Goal: Transaction & Acquisition: Purchase product/service

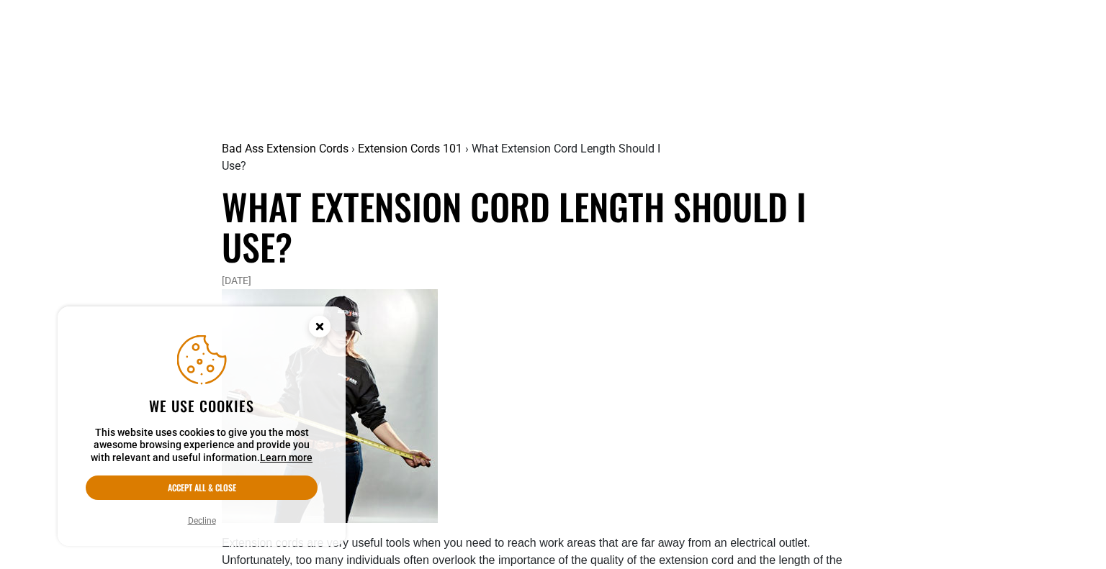
scroll to position [650, 0]
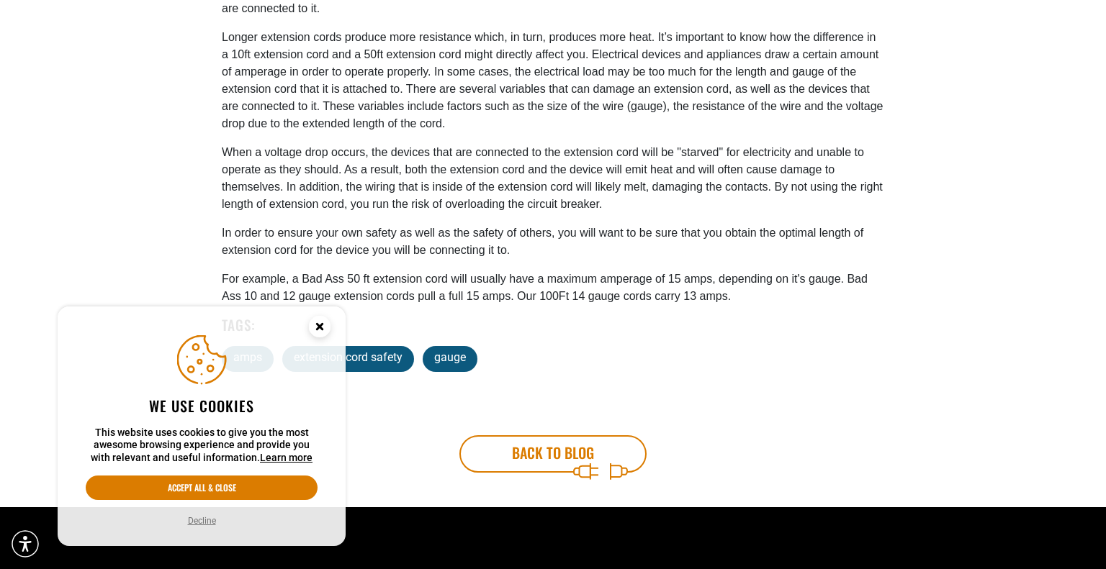
click at [318, 328] on icon "Cookie Consent" at bounding box center [319, 326] width 5 height 5
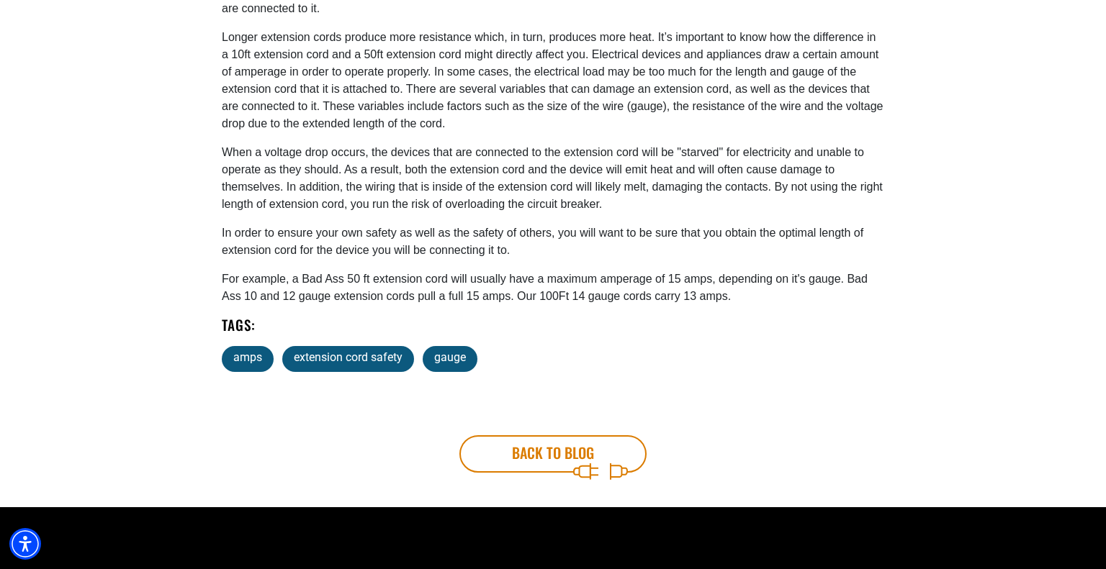
scroll to position [0, 0]
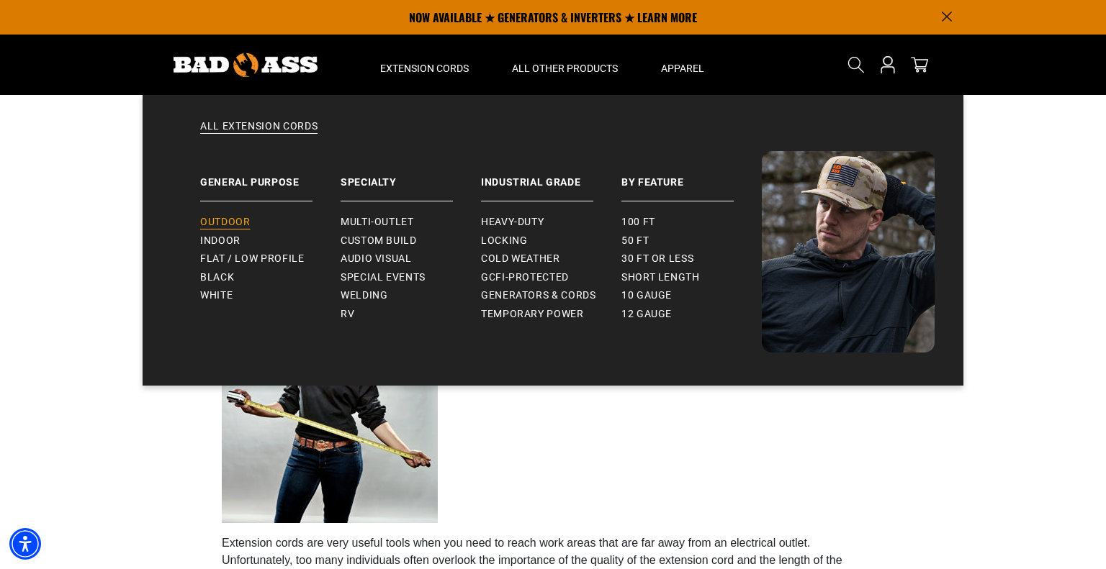
click at [239, 218] on span "Outdoor" at bounding box center [225, 222] width 50 height 13
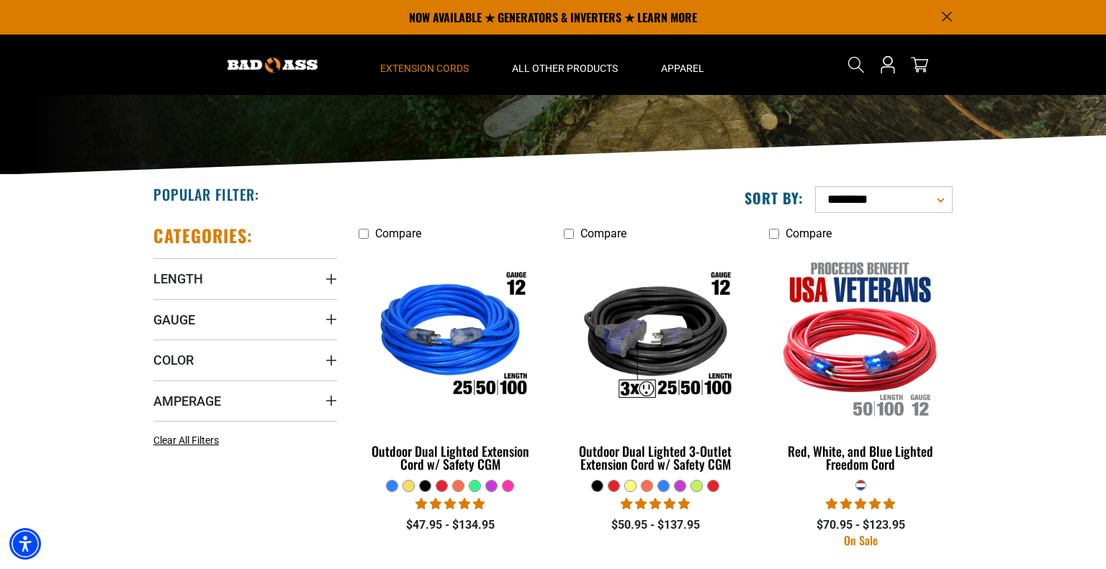
scroll to position [189, 0]
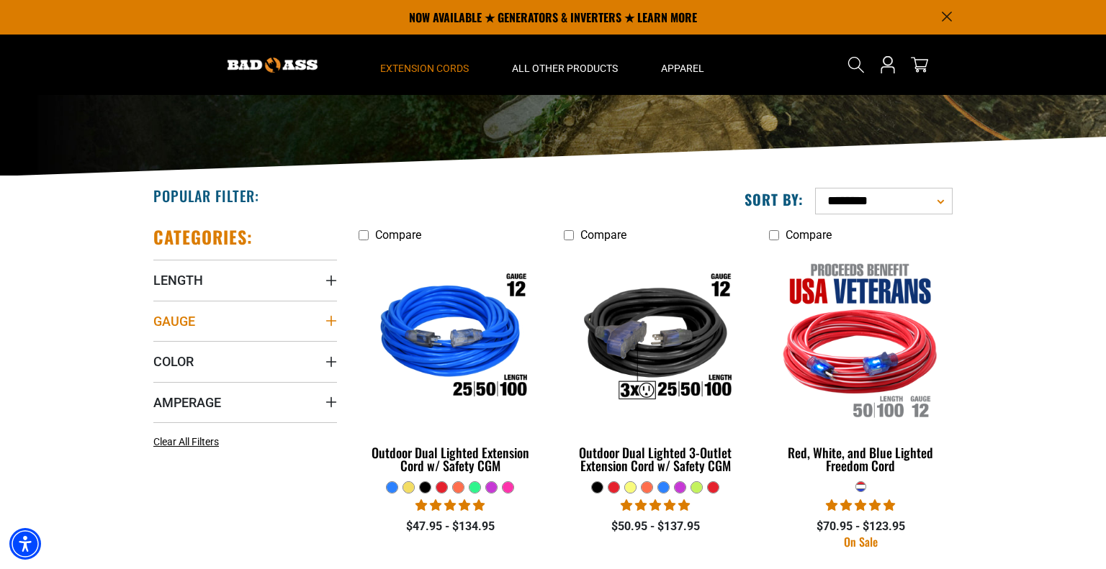
click at [260, 325] on summary "Gauge" at bounding box center [245, 321] width 184 height 40
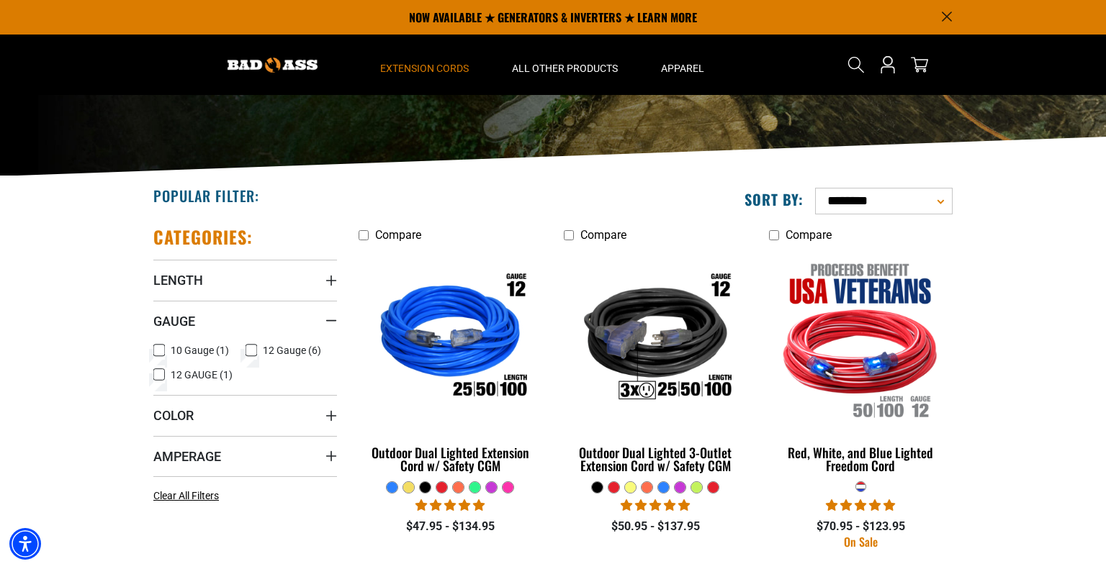
click at [194, 347] on span "10 Gauge (1)" at bounding box center [200, 351] width 58 height 10
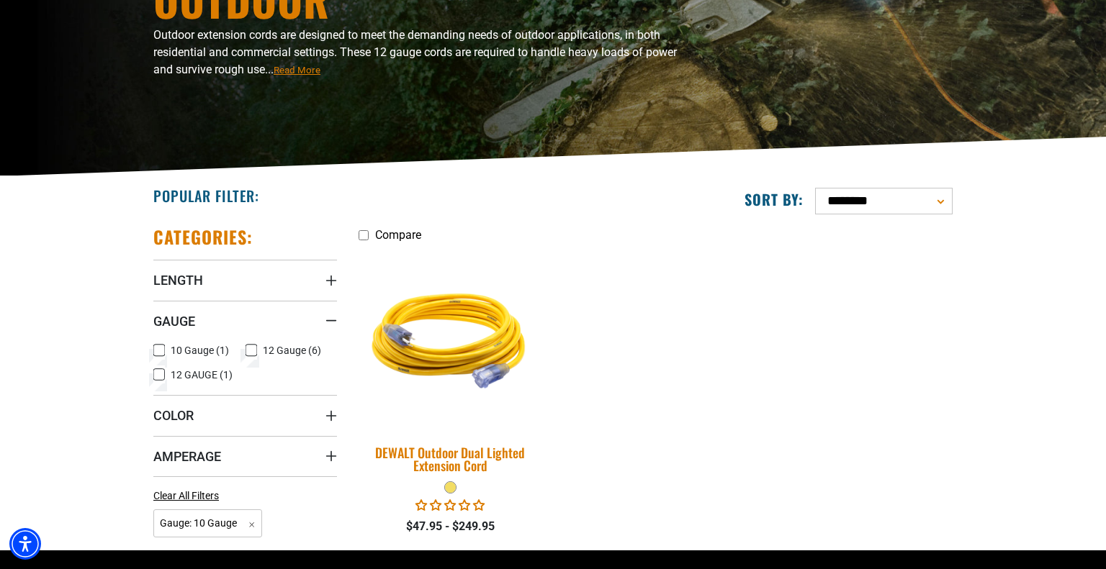
scroll to position [252, 0]
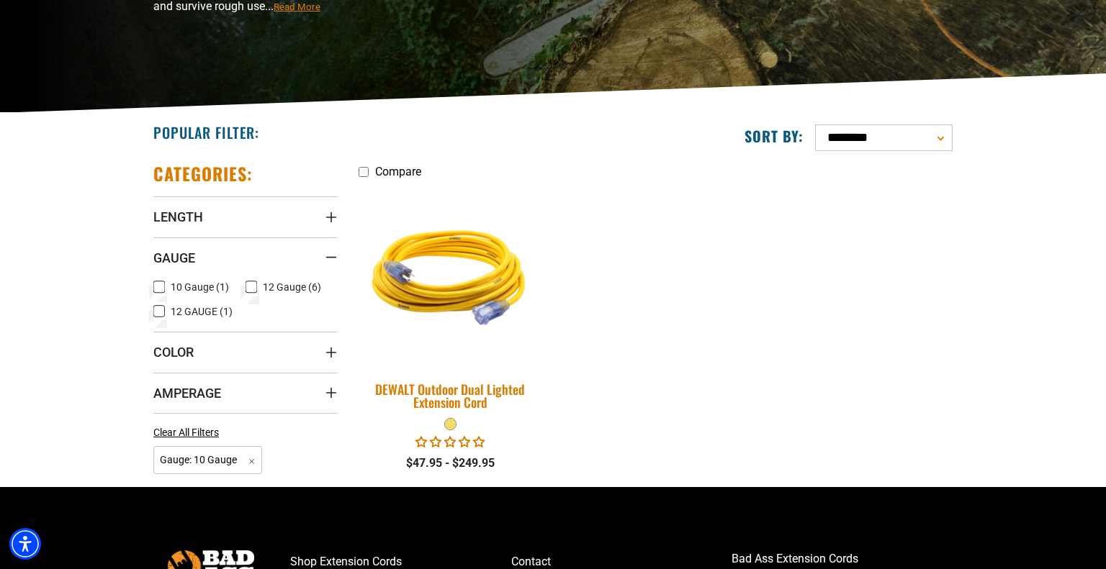
click at [481, 299] on img at bounding box center [451, 276] width 202 height 184
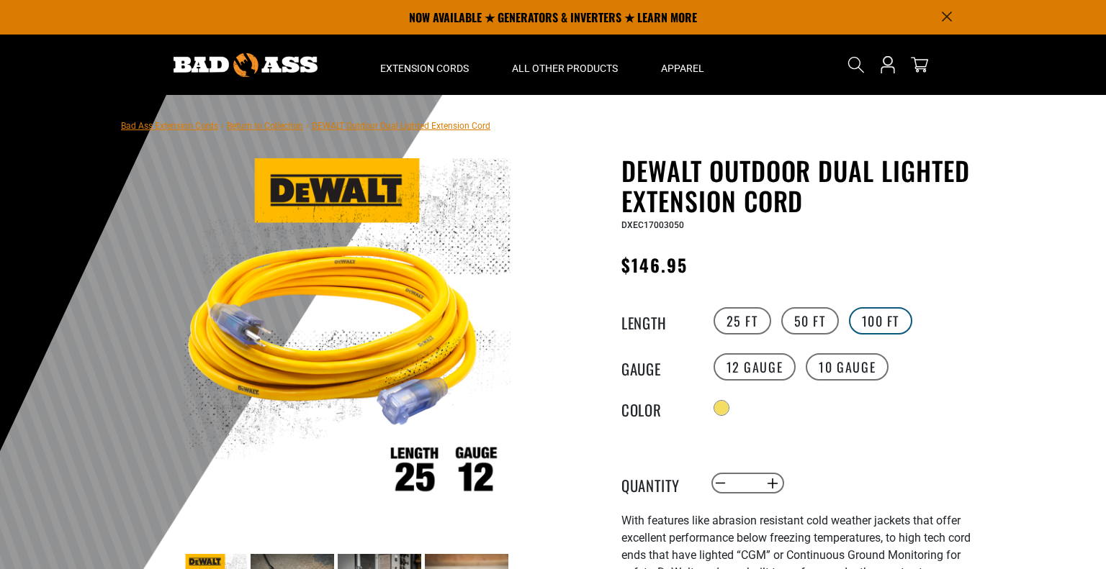
click at [867, 318] on label "100 FT" at bounding box center [881, 320] width 64 height 27
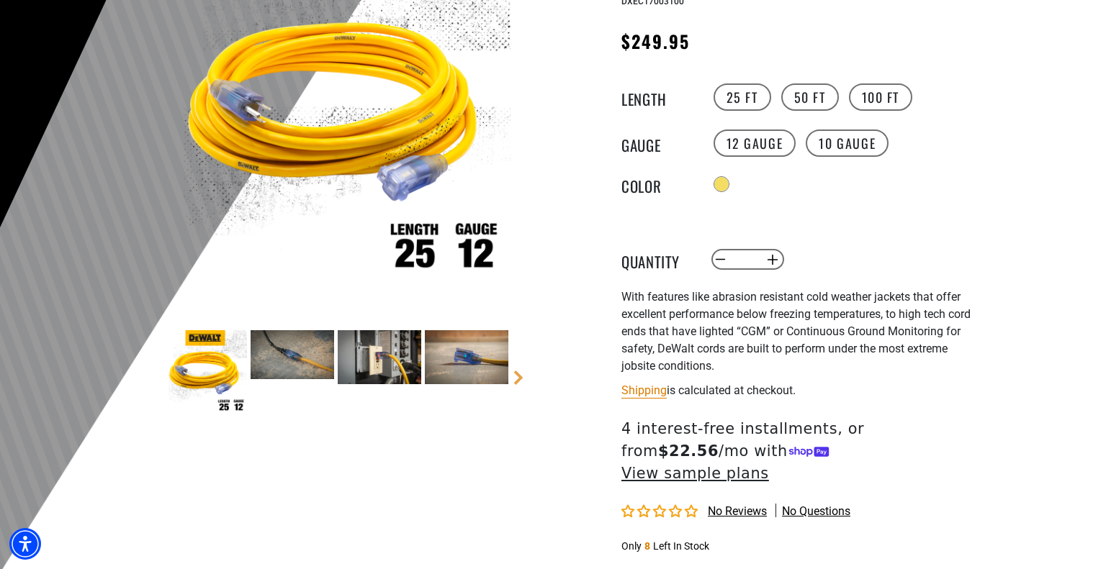
scroll to position [225, 0]
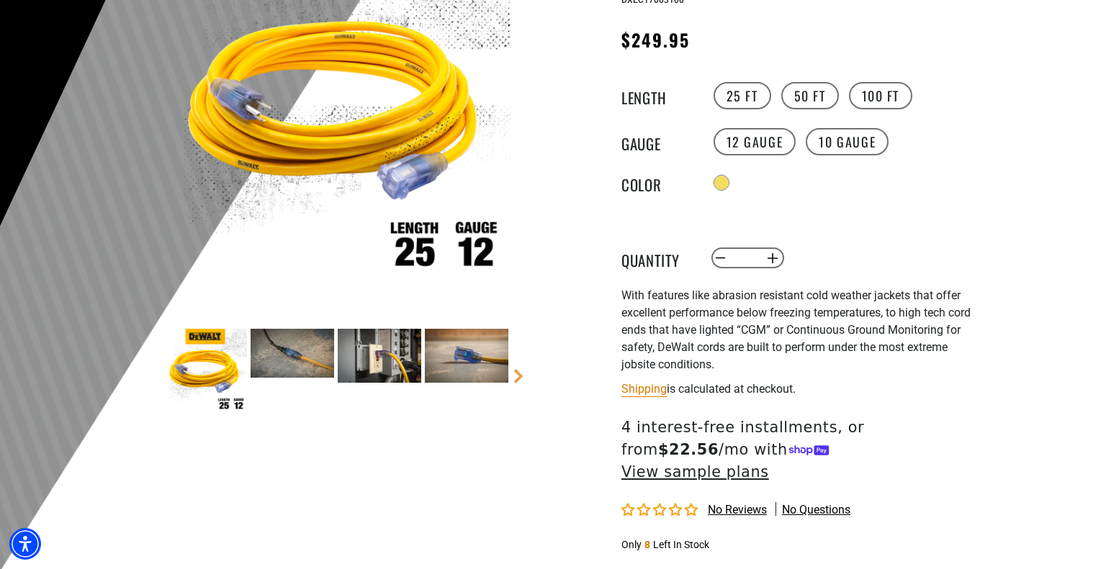
click at [320, 366] on img at bounding box center [293, 353] width 84 height 48
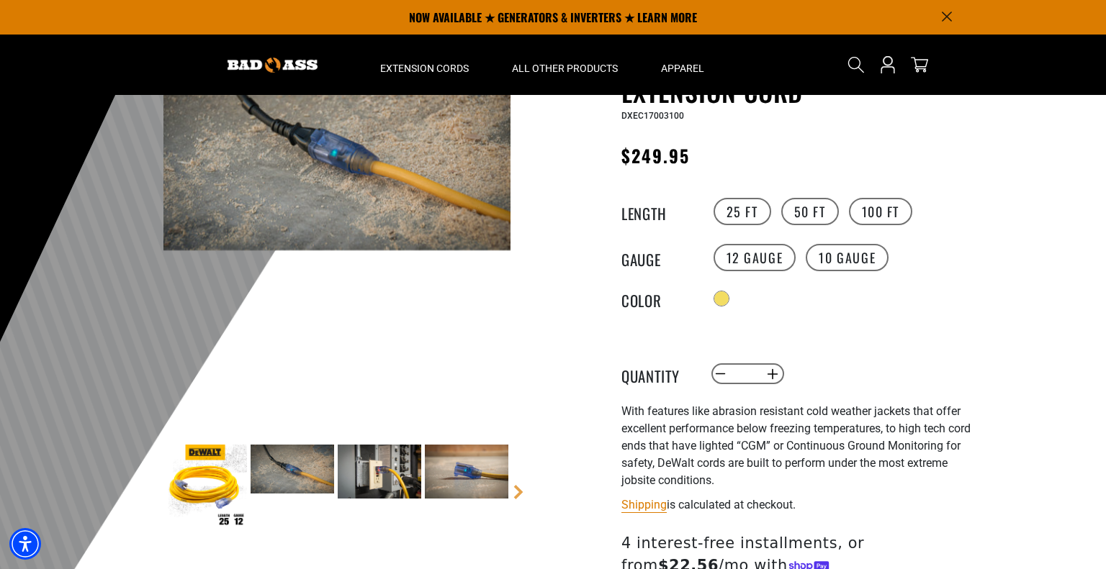
scroll to position [103, 0]
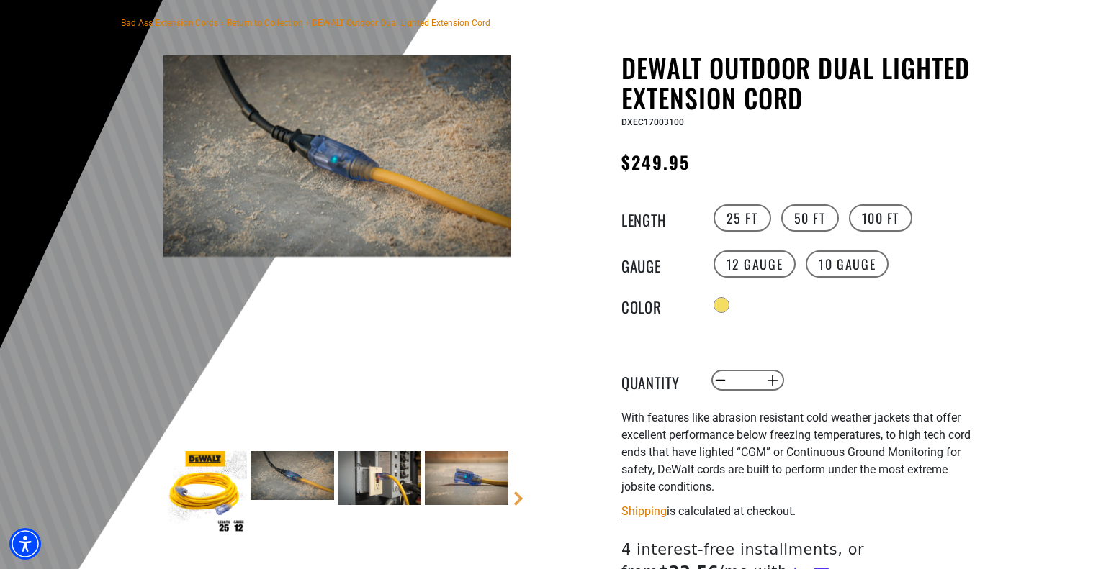
click at [397, 495] on img at bounding box center [380, 478] width 84 height 54
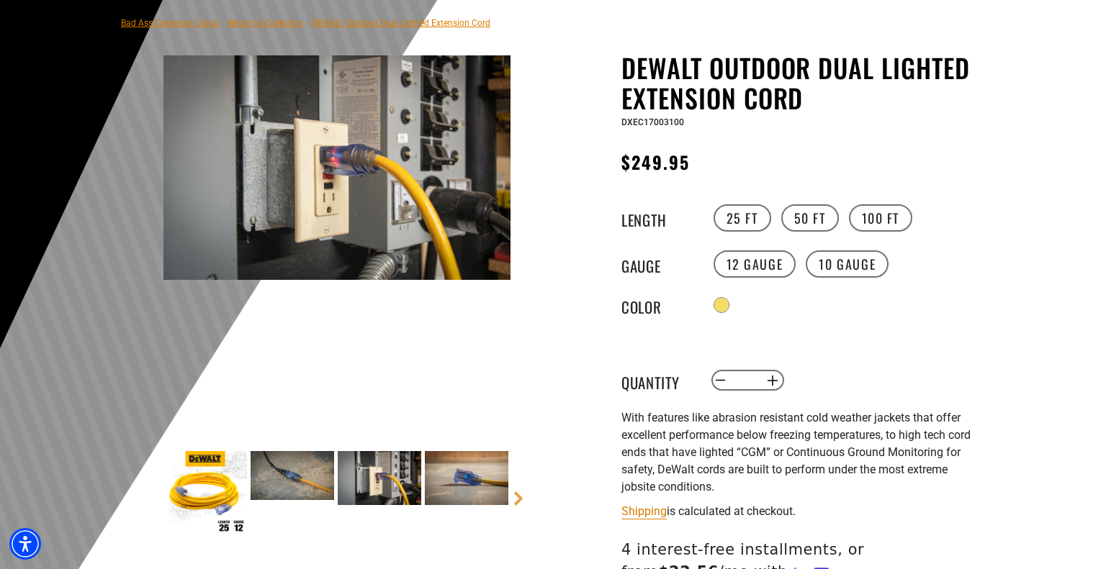
click at [438, 487] on img at bounding box center [467, 478] width 84 height 54
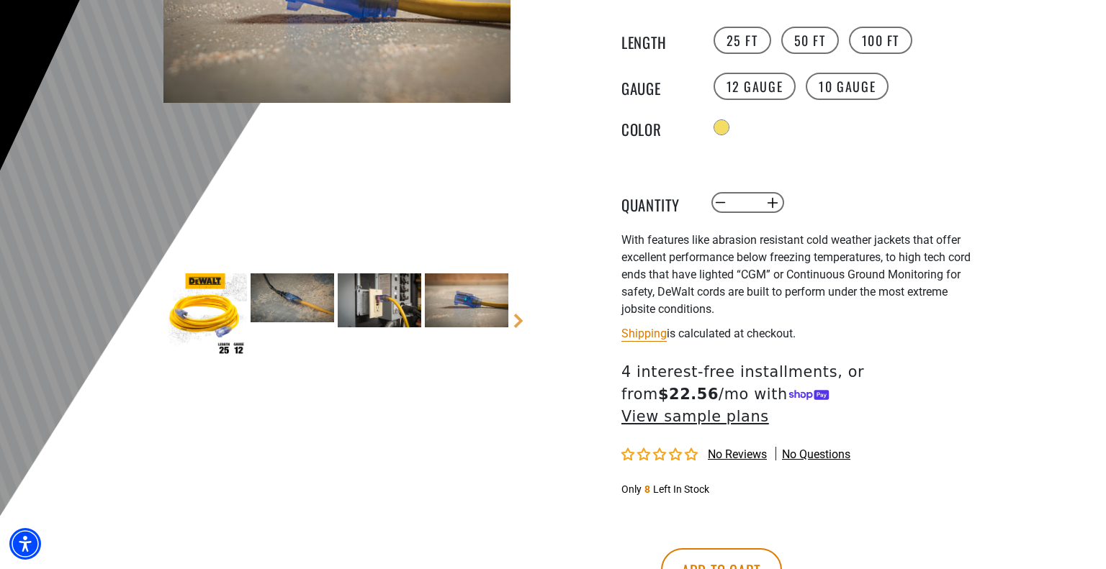
scroll to position [0, 0]
